Goal: Task Accomplishment & Management: Use online tool/utility

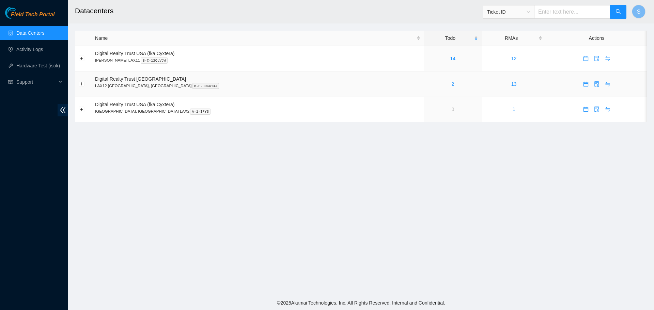
click at [428, 83] on div "2" at bounding box center [453, 83] width 50 height 7
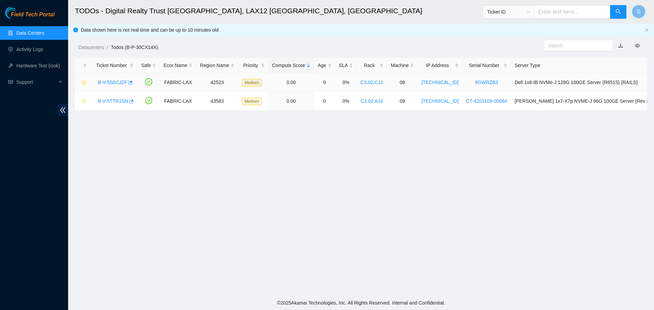
click at [117, 81] on link "B-V-5S6CJZF" at bounding box center [112, 82] width 29 height 5
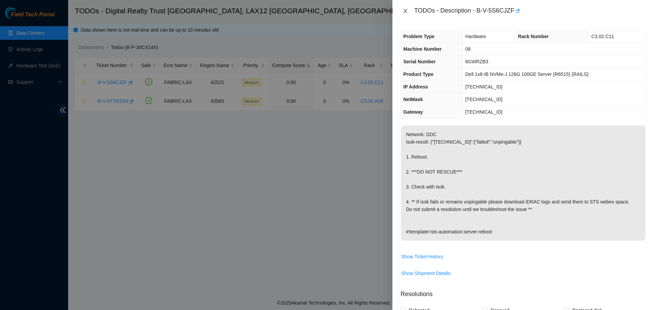
drag, startPoint x: 407, startPoint y: 3, endPoint x: 404, endPoint y: 12, distance: 10.1
click at [407, 3] on div "TODOs - Description - B-V-5S6CJZF" at bounding box center [523, 11] width 262 height 22
click at [403, 12] on icon "close" at bounding box center [405, 10] width 5 height 5
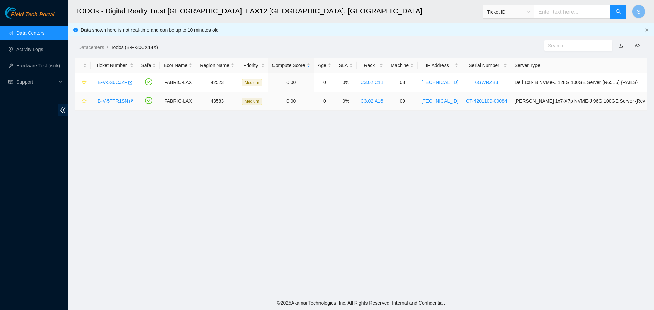
click at [122, 102] on link "B-V-5TTR1SN" at bounding box center [113, 100] width 30 height 5
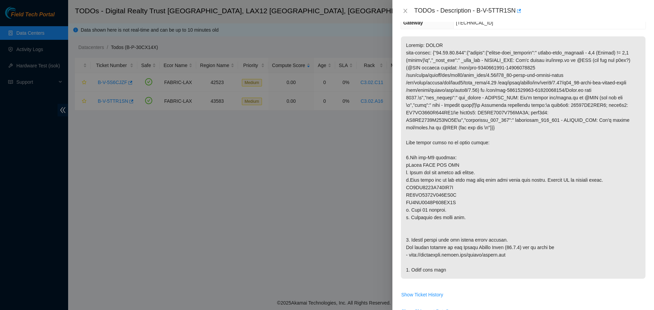
scroll to position [102, 0]
click at [407, 12] on icon "close" at bounding box center [405, 10] width 5 height 5
